Goal: Task Accomplishment & Management: Use online tool/utility

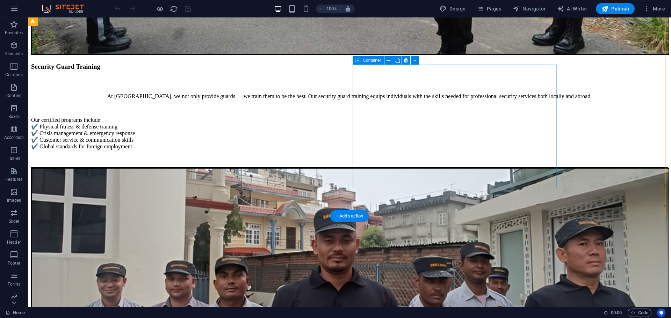
scroll to position [1607, 0]
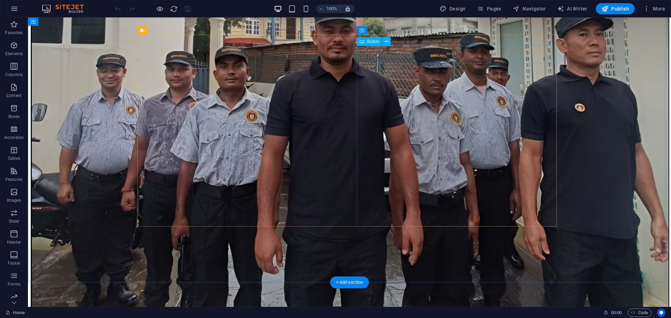
click at [388, 39] on icon at bounding box center [387, 41] width 4 height 7
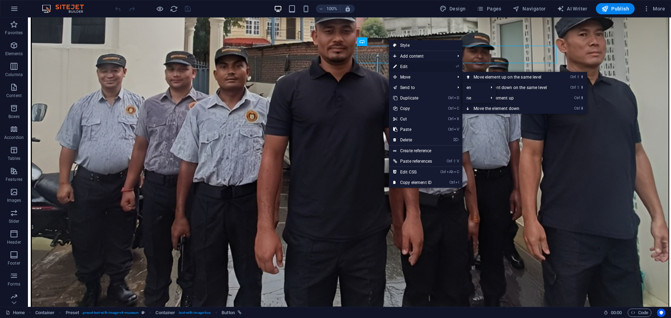
click at [403, 65] on link "⏎ Edit" at bounding box center [412, 66] width 47 height 10
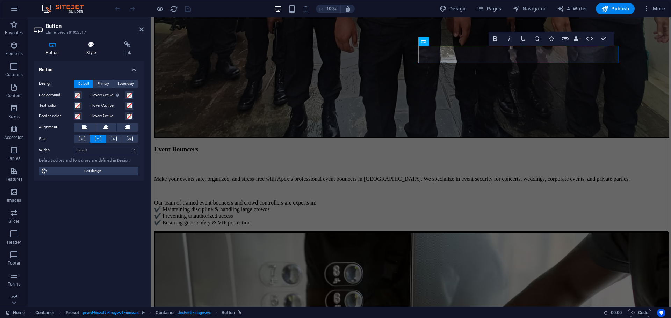
click at [95, 48] on h4 "Style" at bounding box center [92, 48] width 37 height 15
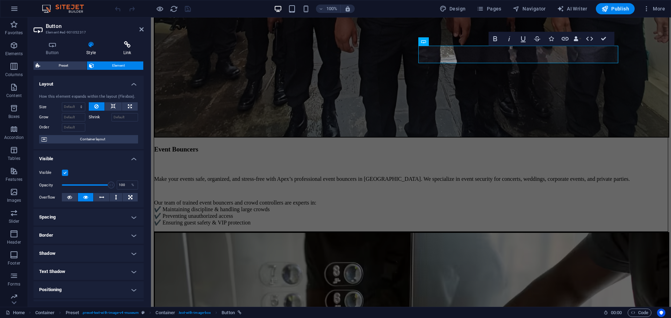
click at [127, 42] on icon at bounding box center [127, 44] width 33 height 7
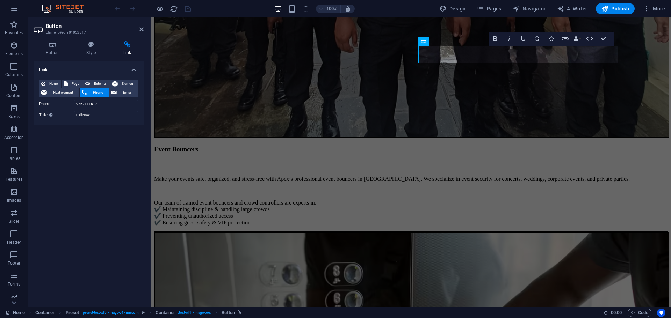
click at [133, 70] on h4 "Link" at bounding box center [89, 67] width 110 height 13
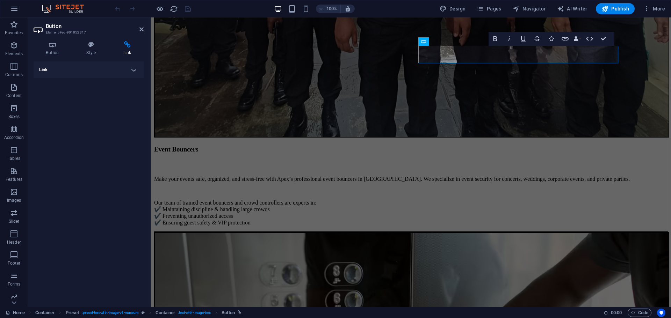
click at [133, 70] on h4 "Link" at bounding box center [89, 69] width 110 height 17
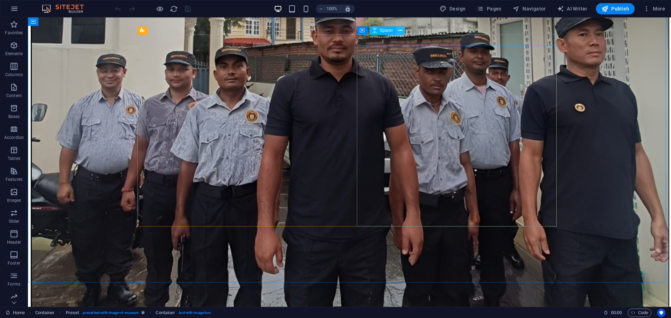
click at [399, 32] on icon at bounding box center [400, 30] width 4 height 7
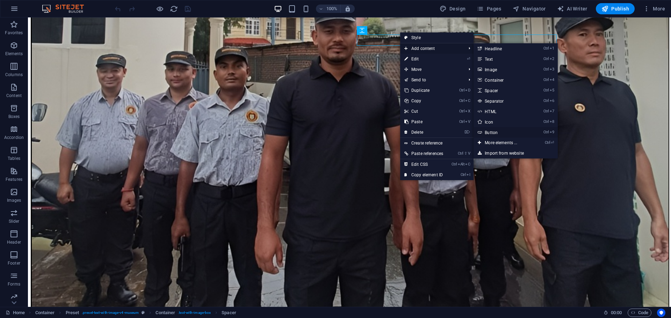
click at [496, 129] on link "Ctrl 9 Button" at bounding box center [502, 132] width 58 height 10
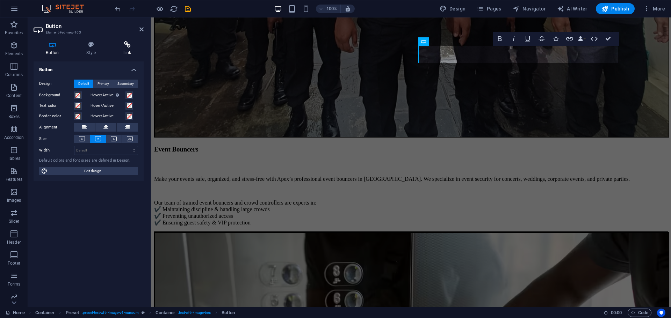
click at [128, 50] on h4 "Link" at bounding box center [127, 48] width 33 height 15
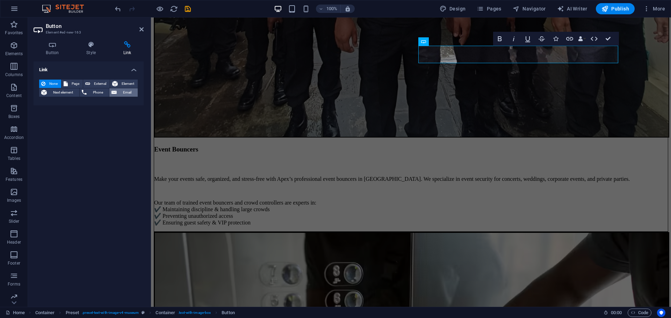
click at [116, 94] on icon at bounding box center [113, 92] width 5 height 8
click at [102, 106] on input "Email" at bounding box center [106, 104] width 64 height 8
click at [113, 106] on input "Email" at bounding box center [106, 104] width 64 height 8
paste input "info@apexsecurityandservices.com.np"
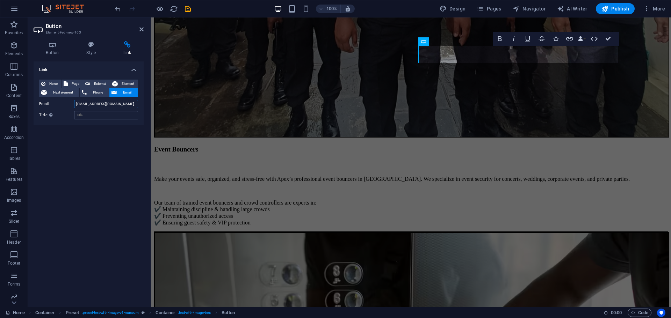
type input "info@apexsecurityandservices.com.np"
click at [107, 116] on input "Title Additional link description, should not be the same as the link text. The…" at bounding box center [106, 115] width 64 height 8
type input "Mail"
drag, startPoint x: 608, startPoint y: 32, endPoint x: 580, endPoint y: 17, distance: 32.7
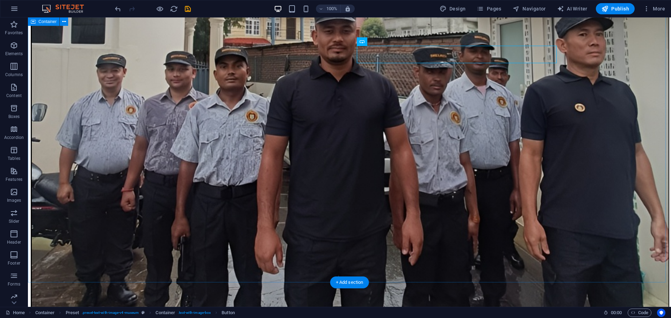
click at [387, 45] on button at bounding box center [386, 41] width 8 height 8
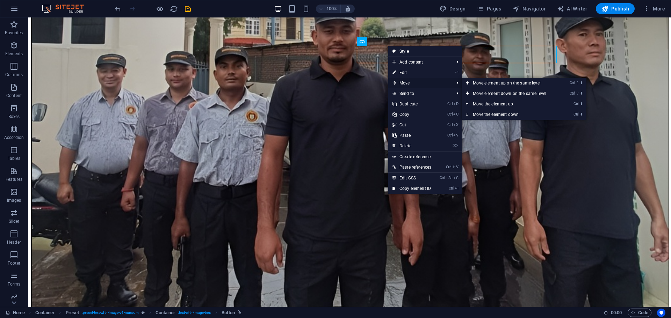
click at [449, 84] on span "Move" at bounding box center [419, 83] width 63 height 10
click at [484, 113] on link "Ctrl ⬇ Move the element down" at bounding box center [510, 114] width 98 height 10
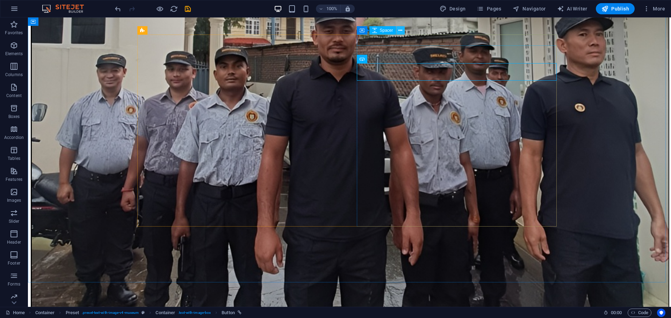
click at [398, 31] on icon at bounding box center [400, 30] width 4 height 7
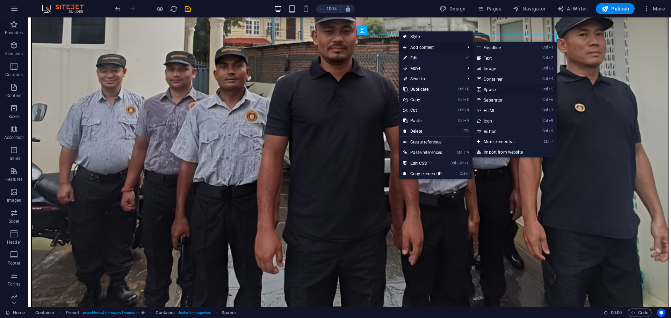
click at [489, 89] on link "Ctrl 5 Spacer" at bounding box center [501, 89] width 58 height 10
select select "px"
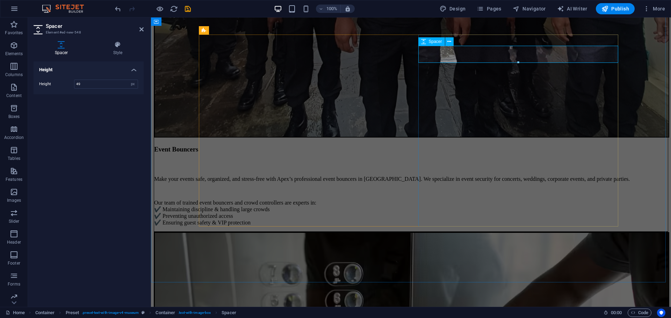
type input "48"
click at [450, 40] on icon at bounding box center [449, 41] width 4 height 7
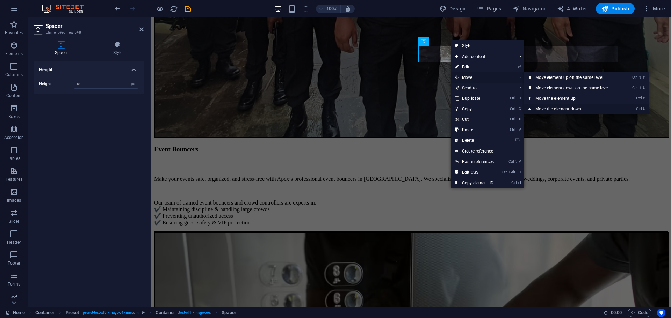
click at [547, 106] on link "Ctrl ⬇ Move the element down" at bounding box center [573, 109] width 98 height 10
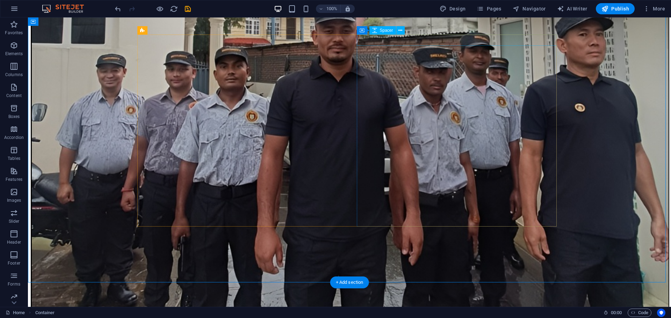
click at [403, 29] on button at bounding box center [400, 30] width 8 height 8
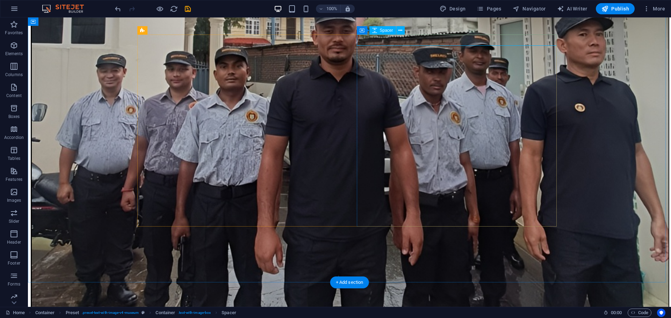
select select "px"
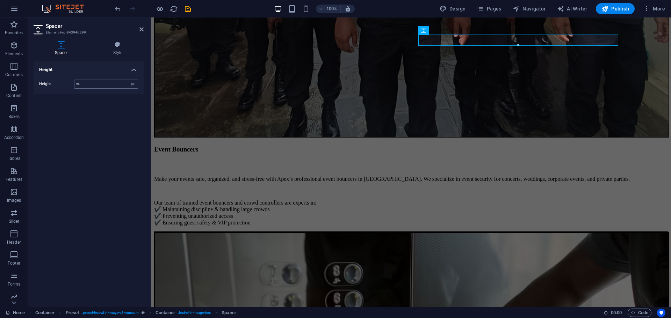
type input "50"
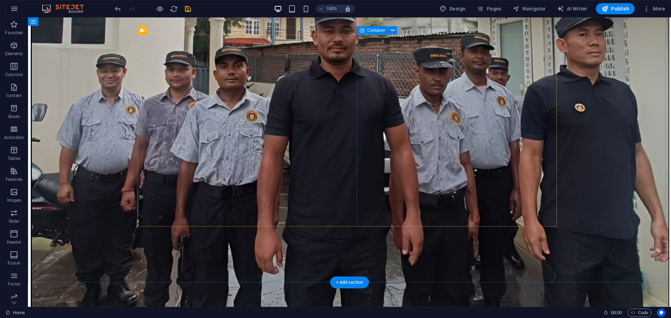
scroll to position [1537, 0]
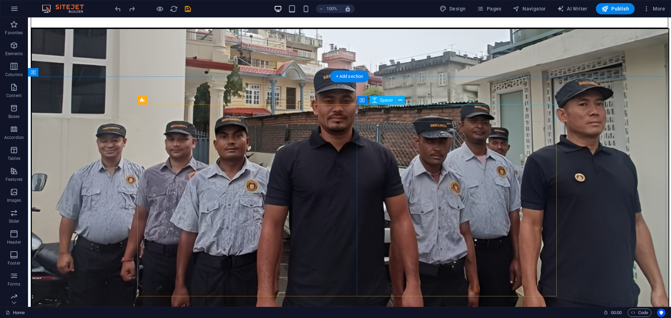
select select "px"
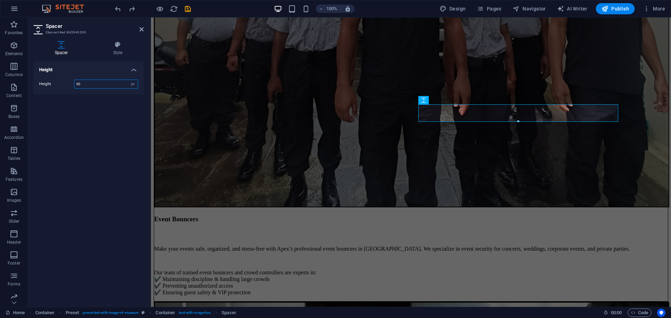
click at [98, 80] on input "50" at bounding box center [105, 84] width 63 height 8
type input "5"
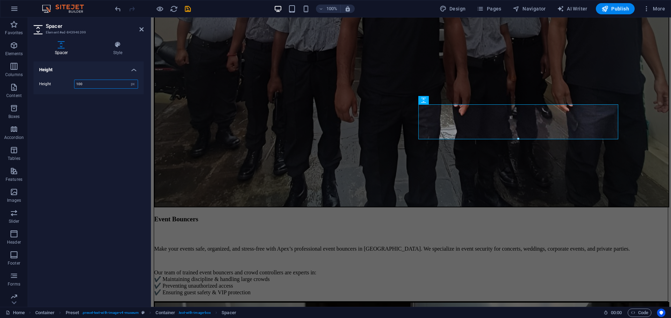
type input "100"
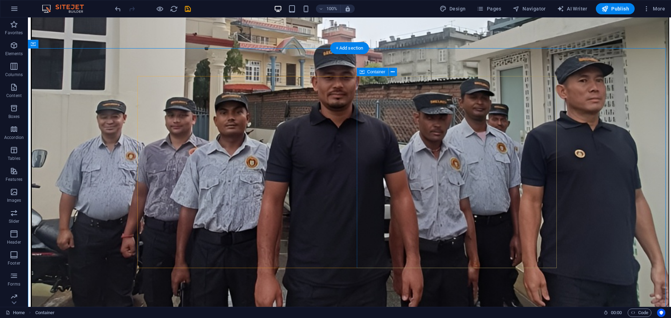
scroll to position [1572, 0]
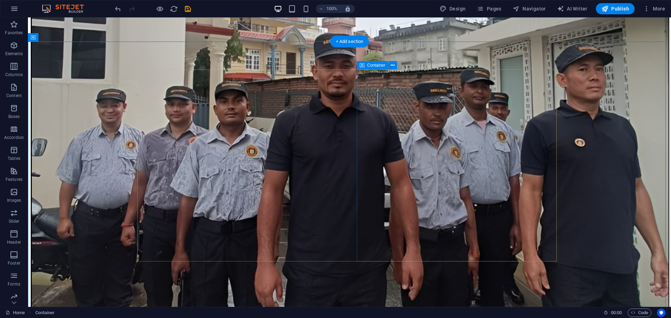
click at [390, 65] on button at bounding box center [392, 65] width 8 height 8
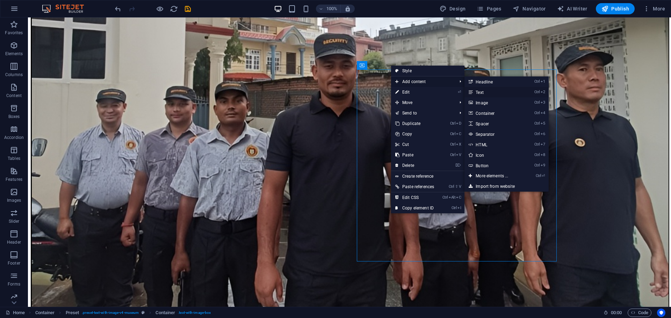
click at [483, 92] on link "Ctrl 2 Text" at bounding box center [493, 92] width 58 height 10
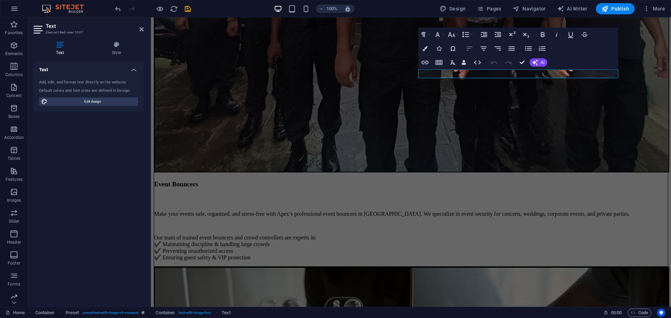
click at [467, 49] on icon "button" at bounding box center [469, 48] width 8 height 8
click at [485, 48] on icon "button" at bounding box center [483, 48] width 8 height 8
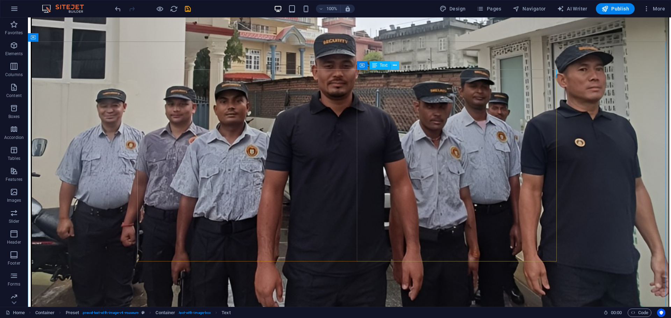
click at [397, 65] on button at bounding box center [395, 65] width 8 height 8
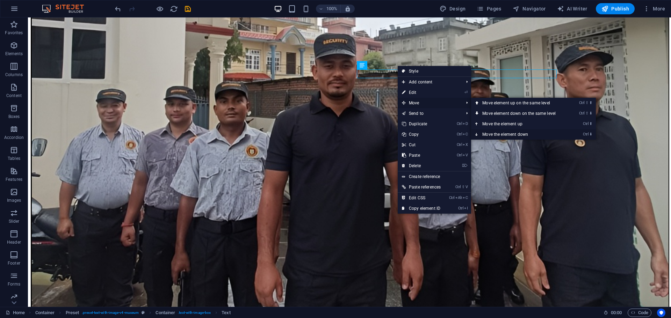
click at [495, 132] on link "Ctrl ⬇ Move the element down" at bounding box center [520, 134] width 98 height 10
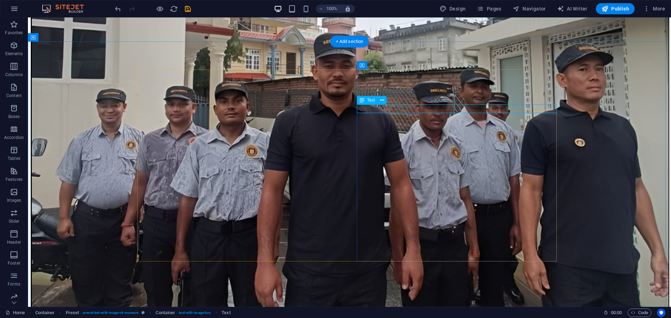
click at [385, 98] on button at bounding box center [382, 100] width 8 height 8
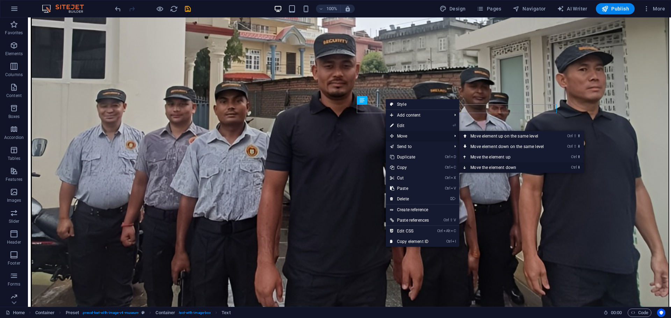
click at [478, 167] on link "Ctrl ⬇ Move the element down" at bounding box center [508, 167] width 98 height 10
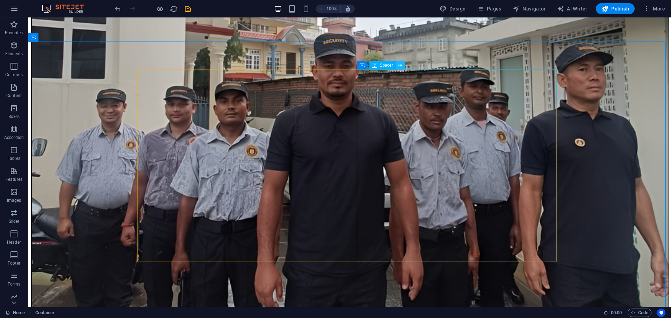
click at [401, 64] on icon at bounding box center [400, 65] width 4 height 7
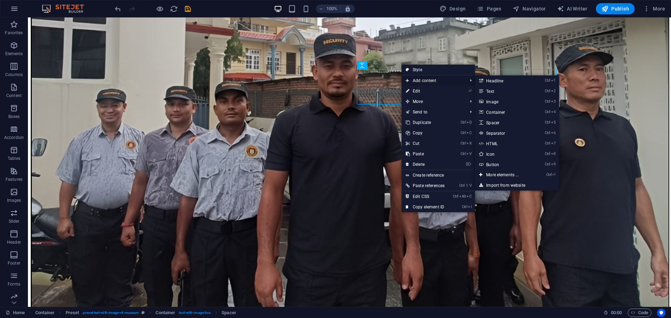
click at [424, 80] on span "Add content" at bounding box center [432, 80] width 63 height 10
click at [502, 81] on link "Ctrl 1 Headline" at bounding box center [504, 80] width 58 height 10
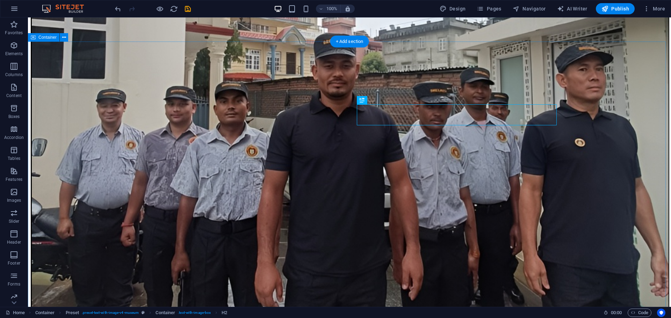
click at [377, 101] on button at bounding box center [379, 100] width 8 height 8
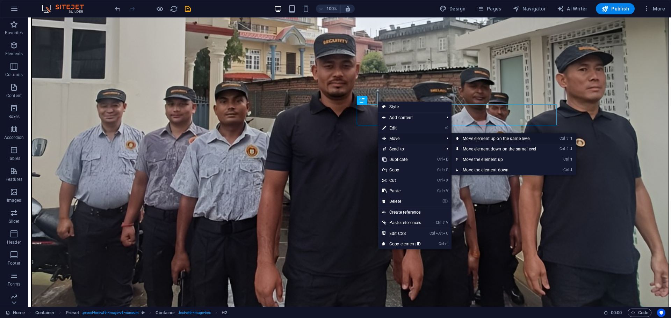
click at [470, 140] on link "Ctrl ⇧ ⬆ Move element up on the same level" at bounding box center [500, 138] width 98 height 10
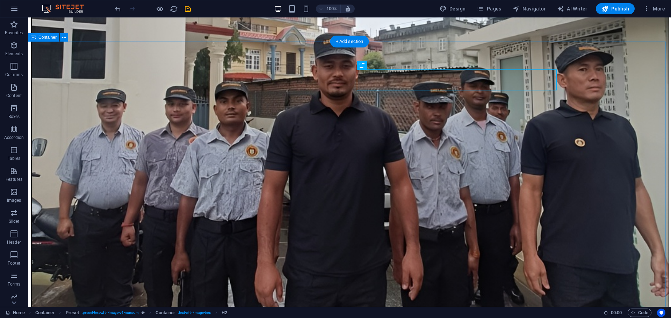
click at [391, 89] on button at bounding box center [388, 86] width 8 height 8
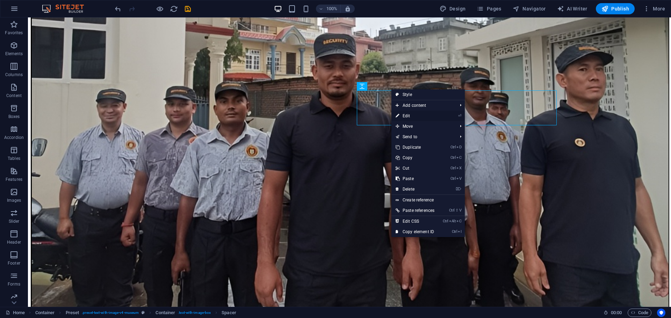
click at [408, 115] on link "⏎ Edit" at bounding box center [414, 116] width 47 height 10
select select "px"
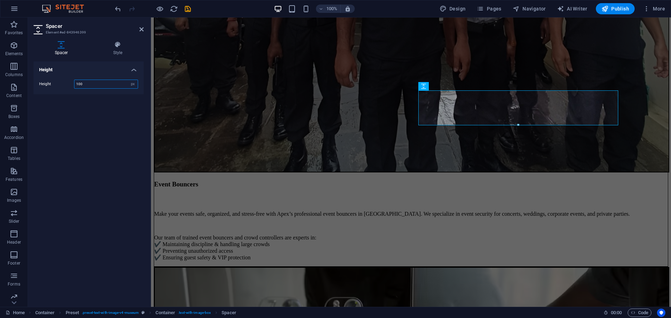
click at [85, 80] on input "100" at bounding box center [105, 84] width 63 height 8
type input "1"
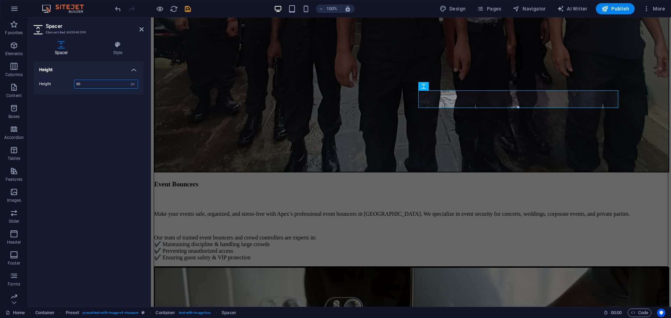
click at [86, 81] on input "50" at bounding box center [105, 84] width 63 height 8
type input "5"
type input "75"
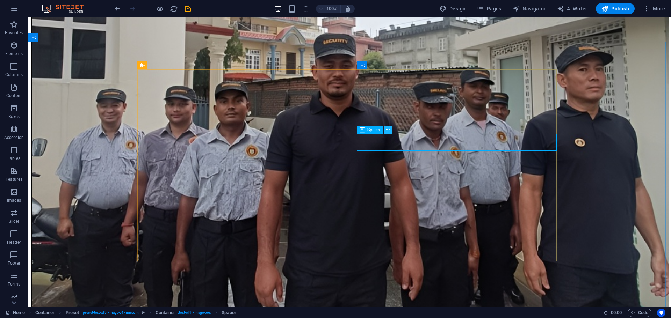
click at [389, 132] on icon at bounding box center [388, 129] width 4 height 7
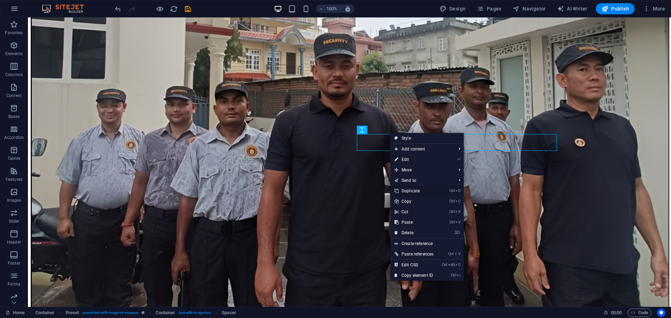
click at [414, 190] on link "Ctrl D Duplicate" at bounding box center [413, 191] width 47 height 10
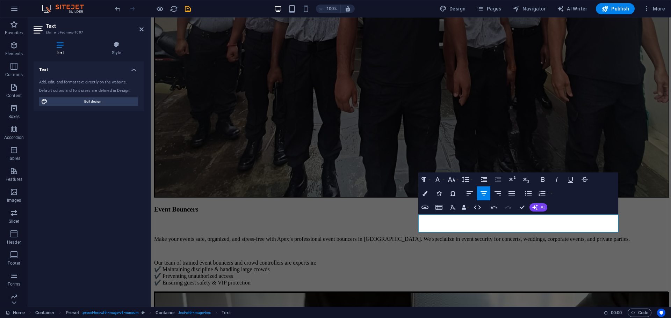
scroll to position [1537, 0]
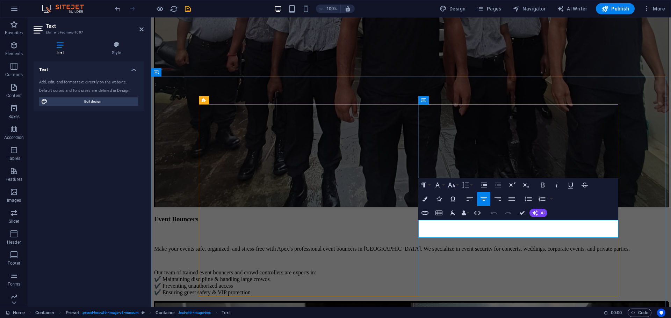
drag, startPoint x: 573, startPoint y: 234, endPoint x: 569, endPoint y: 234, distance: 3.9
drag, startPoint x: 570, startPoint y: 233, endPoint x: 461, endPoint y: 236, distance: 109.4
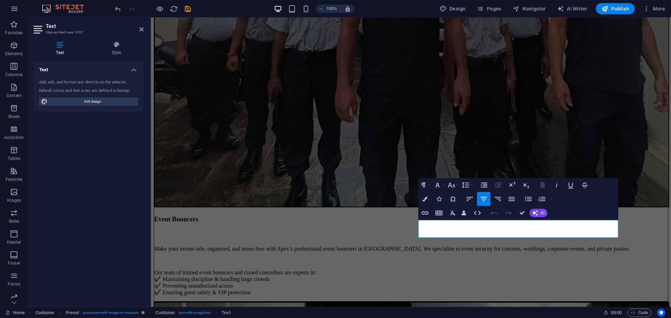
click at [541, 185] on icon "button" at bounding box center [542, 185] width 4 height 5
click at [450, 182] on icon "button" at bounding box center [451, 185] width 8 height 8
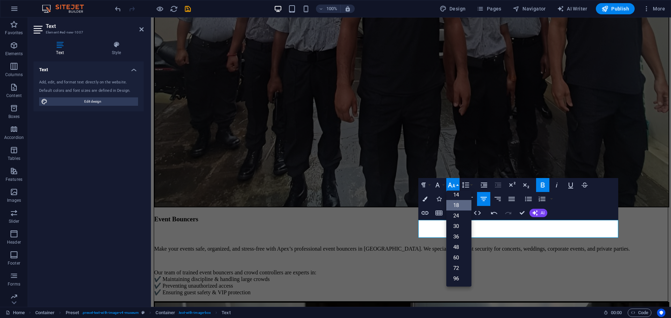
scroll to position [56, 0]
click at [444, 188] on button "Font Family" at bounding box center [438, 185] width 13 height 14
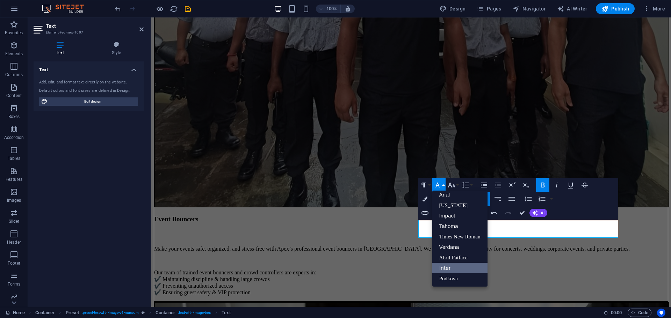
scroll to position [4, 0]
click at [446, 226] on link "Tahoma" at bounding box center [459, 226] width 55 height 10
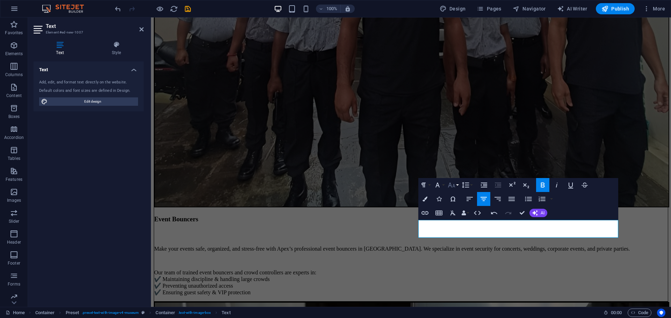
click at [450, 187] on icon "button" at bounding box center [451, 185] width 8 height 8
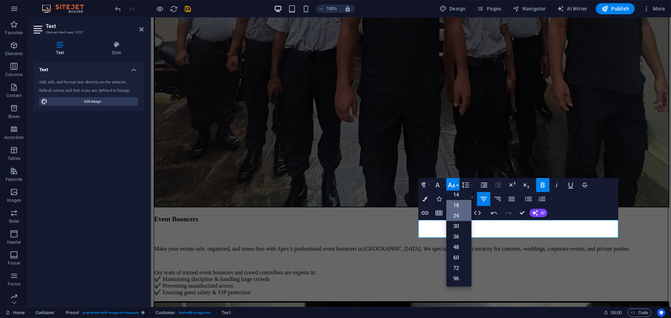
scroll to position [56, 0]
click at [440, 185] on icon "button" at bounding box center [437, 185] width 8 height 8
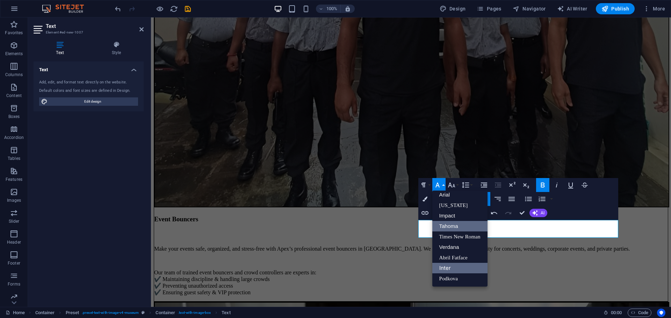
scroll to position [4, 0]
click at [448, 239] on link "Times New Roman" at bounding box center [459, 237] width 55 height 10
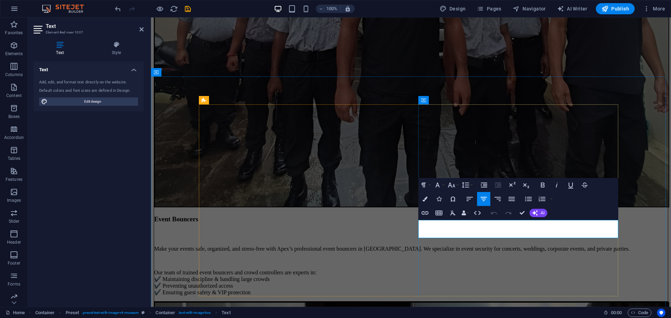
drag, startPoint x: 611, startPoint y: 224, endPoint x: 422, endPoint y: 221, distance: 188.6
click at [442, 184] on button "Font Family" at bounding box center [438, 185] width 13 height 14
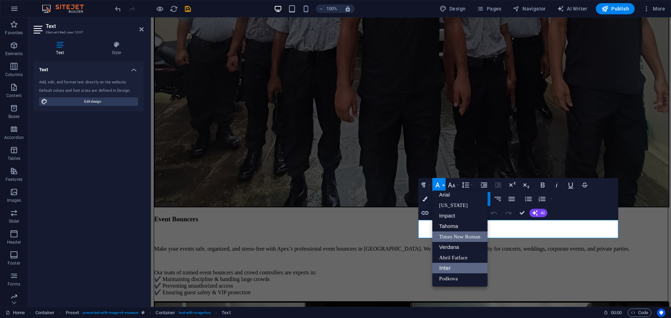
click at [451, 236] on link "Times New Roman" at bounding box center [459, 237] width 55 height 10
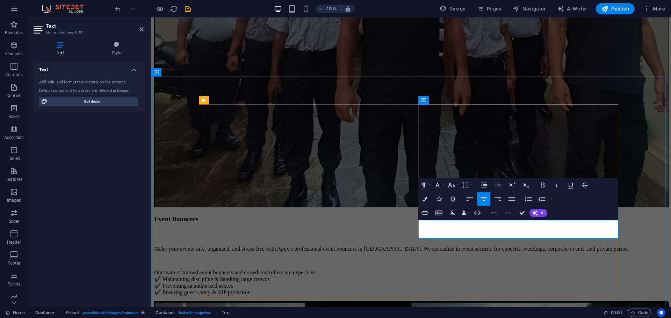
drag, startPoint x: 659, startPoint y: 241, endPoint x: 649, endPoint y: 240, distance: 10.2
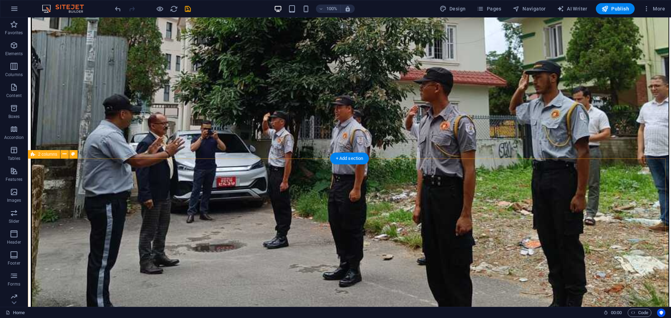
scroll to position [1083, 0]
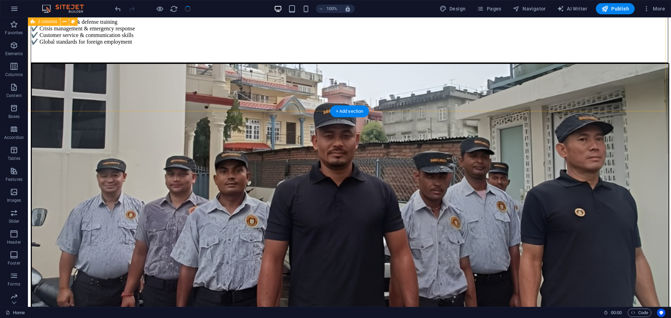
scroll to position [1572, 0]
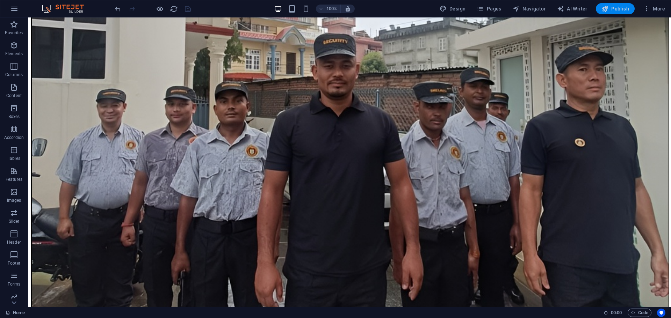
click at [0, 0] on span "Publish" at bounding box center [0, 0] width 0 height 0
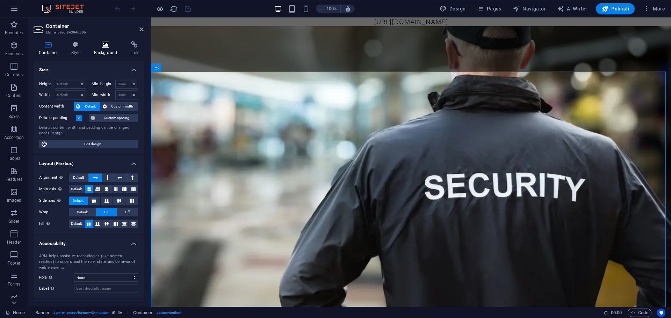
click at [111, 44] on icon at bounding box center [106, 44] width 34 height 7
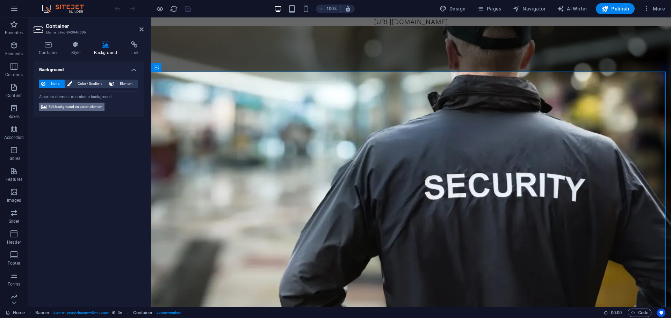
click at [83, 104] on span "Edit background on parent element" at bounding box center [76, 107] width 54 height 8
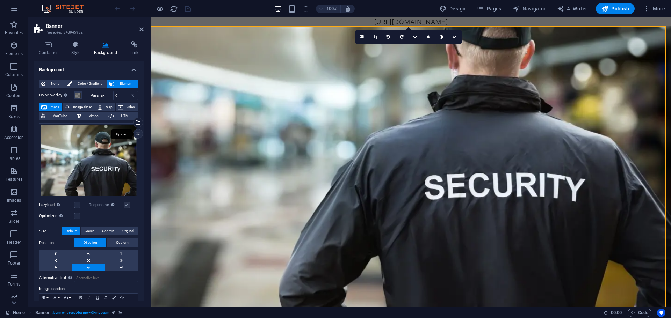
click at [135, 136] on div "Upload" at bounding box center [137, 134] width 10 height 10
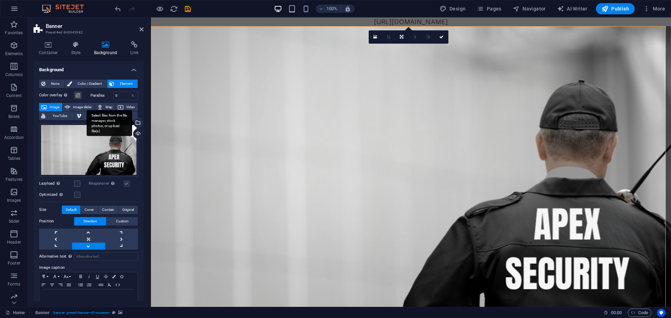
click at [139, 121] on div "Select files from the file manager, stock photos, or upload file(s)" at bounding box center [137, 123] width 10 height 10
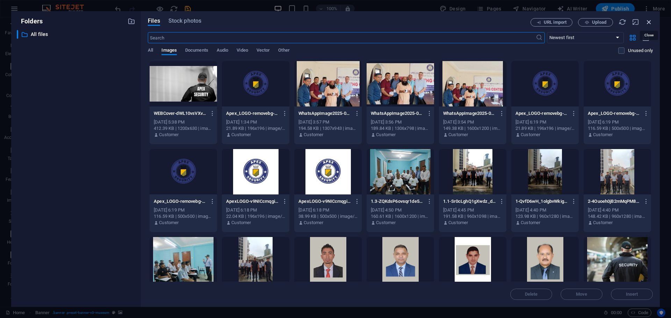
click at [647, 21] on icon "button" at bounding box center [649, 22] width 8 height 8
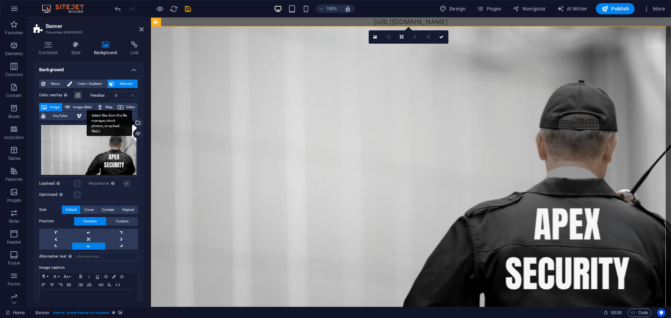
click at [139, 120] on div "Select files from the file manager, stock photos, or upload file(s)" at bounding box center [137, 123] width 10 height 10
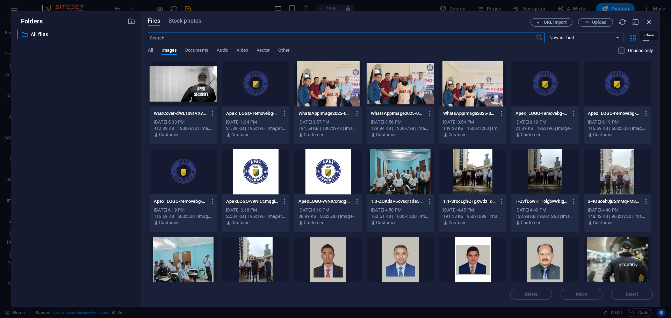
click at [651, 25] on icon "button" at bounding box center [649, 22] width 8 height 8
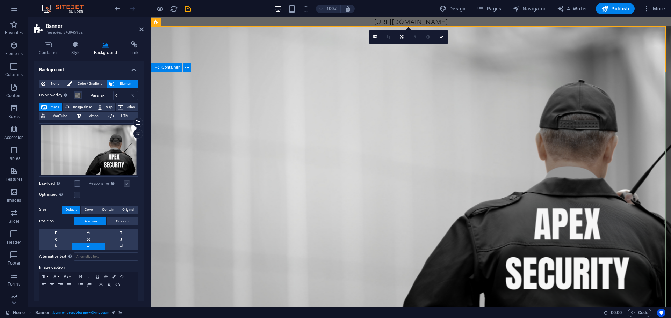
scroll to position [70, 0]
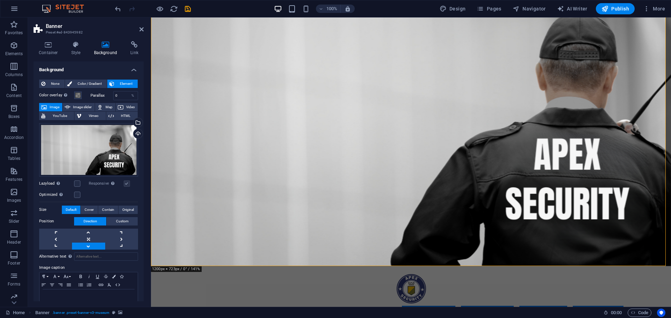
click at [144, 32] on aside "Banner Preset #ed-843945982 Container Style Background Link Size Height Default…" at bounding box center [89, 162] width 123 height 290
click at [139, 31] on icon at bounding box center [141, 30] width 4 height 6
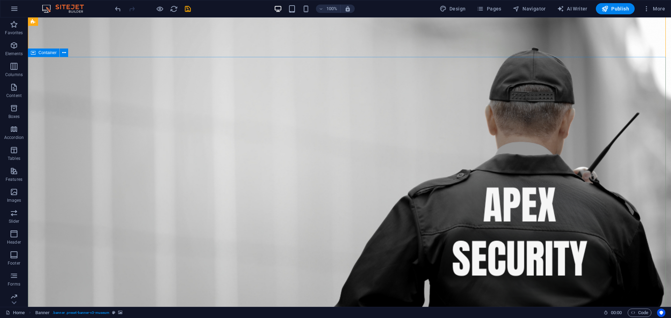
scroll to position [0, 0]
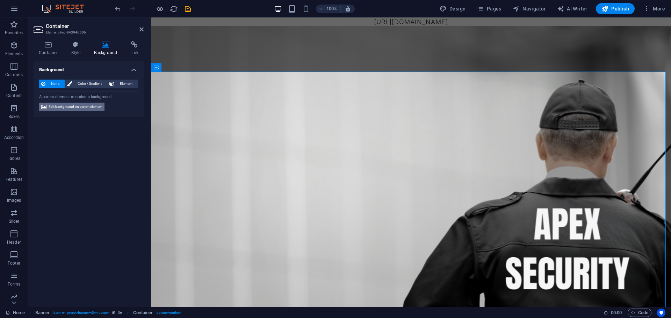
click at [94, 110] on span "Edit background on parent element" at bounding box center [76, 107] width 54 height 8
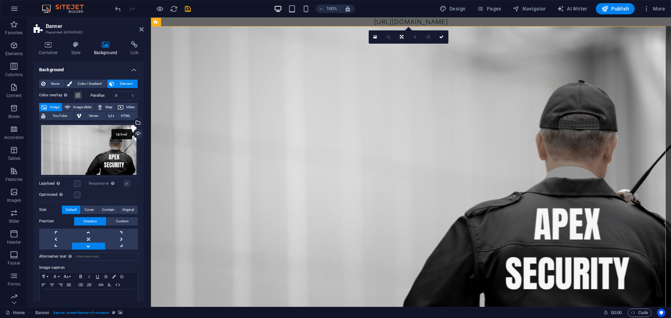
click at [138, 135] on div "Upload" at bounding box center [137, 134] width 10 height 10
click at [139, 124] on div "Select files from the file manager, stock photos, or upload file(s)" at bounding box center [137, 123] width 10 height 10
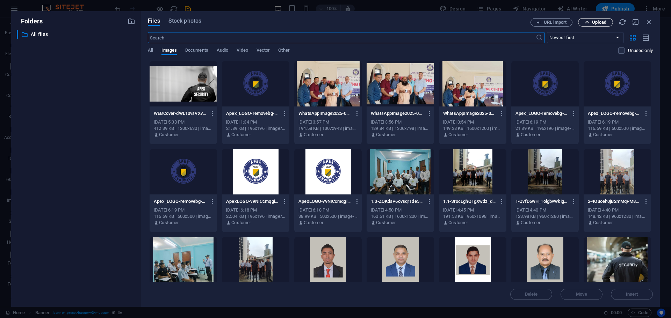
click at [598, 20] on span "Upload" at bounding box center [599, 22] width 14 height 4
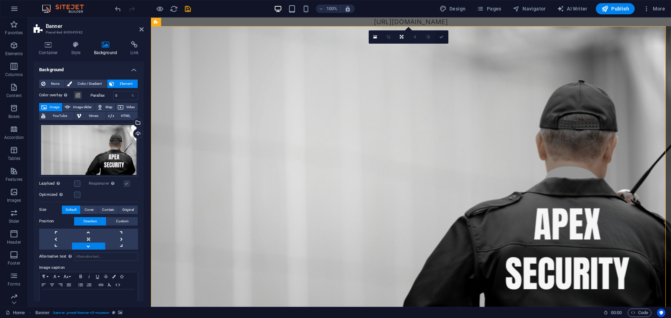
click at [441, 40] on link at bounding box center [441, 36] width 13 height 13
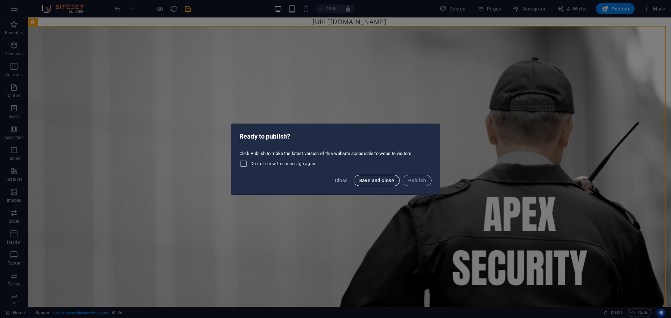
click at [394, 179] on span "Save and close" at bounding box center [376, 181] width 35 height 6
